Goal: Information Seeking & Learning: Learn about a topic

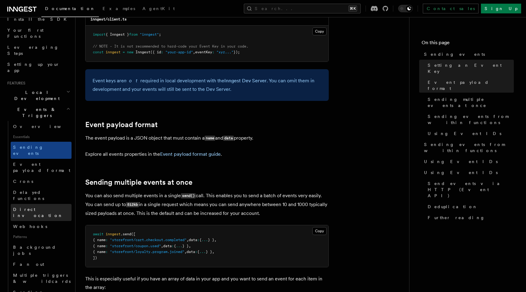
scroll to position [75, 0]
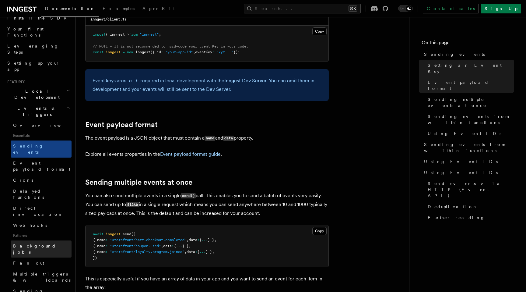
click at [45, 240] on link "Background jobs" at bounding box center [41, 248] width 61 height 17
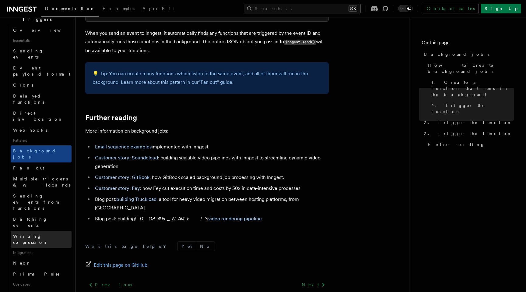
scroll to position [171, 0]
click at [49, 292] on span "Handle Clerk webhooks" at bounding box center [38, 297] width 51 height 11
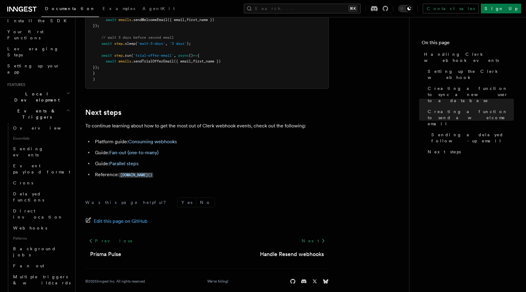
scroll to position [73, 0]
click at [58, 205] on link "Direct invocation" at bounding box center [41, 213] width 61 height 17
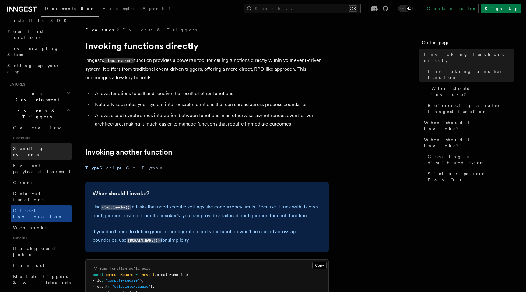
click at [54, 143] on link "Sending events" at bounding box center [41, 151] width 61 height 17
